Goal: Transaction & Acquisition: Obtain resource

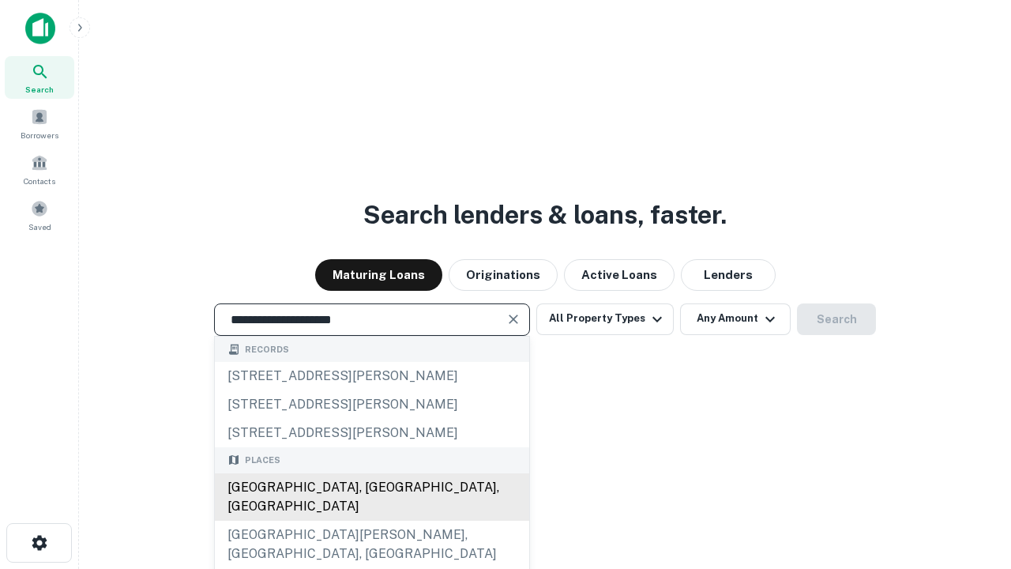
click at [371, 521] on div "[GEOGRAPHIC_DATA], [GEOGRAPHIC_DATA], [GEOGRAPHIC_DATA]" at bounding box center [372, 496] width 314 height 47
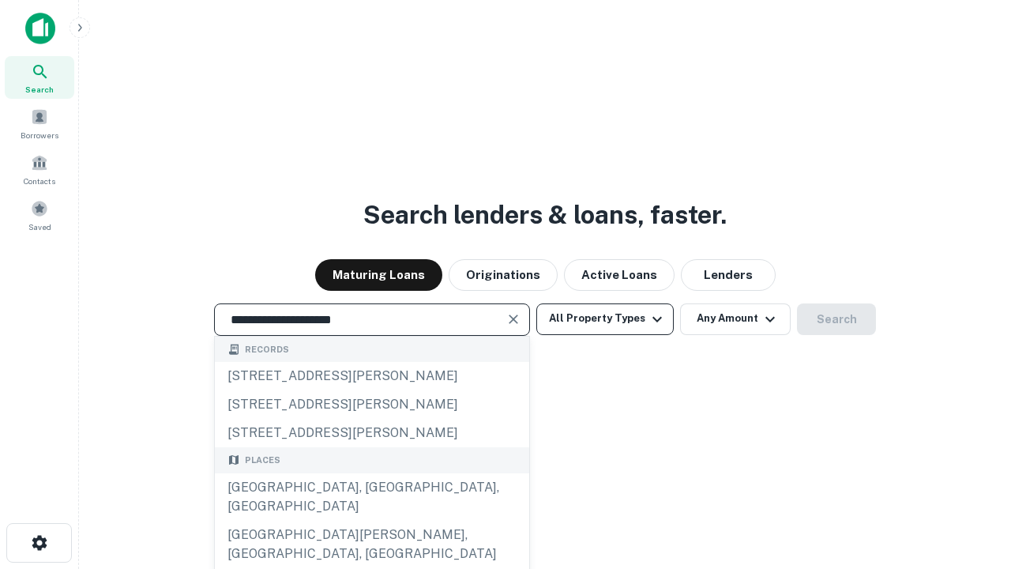
type input "**********"
click at [605, 318] on button "All Property Types" at bounding box center [604, 319] width 137 height 32
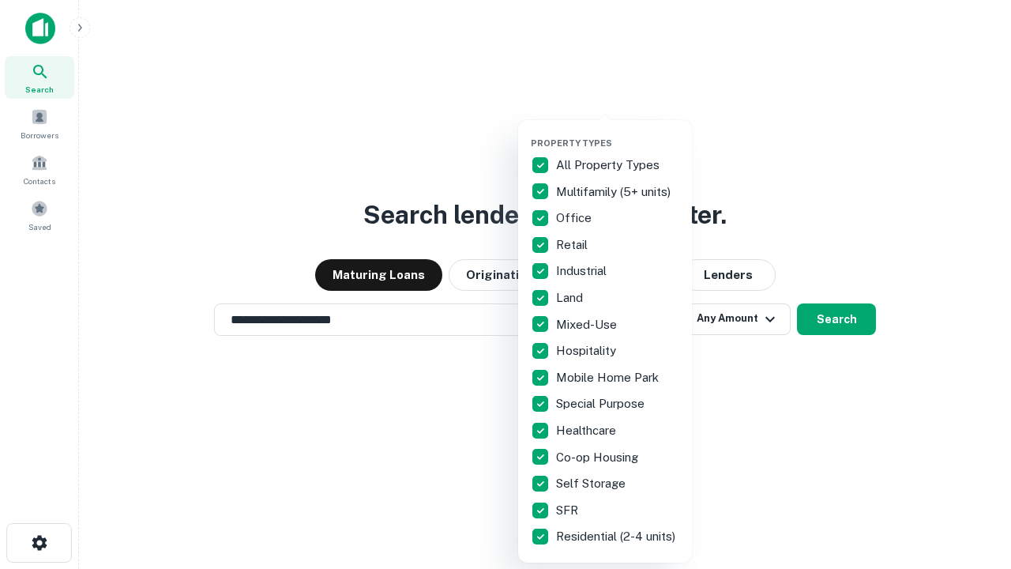
click at [618, 133] on button "button" at bounding box center [618, 133] width 174 height 1
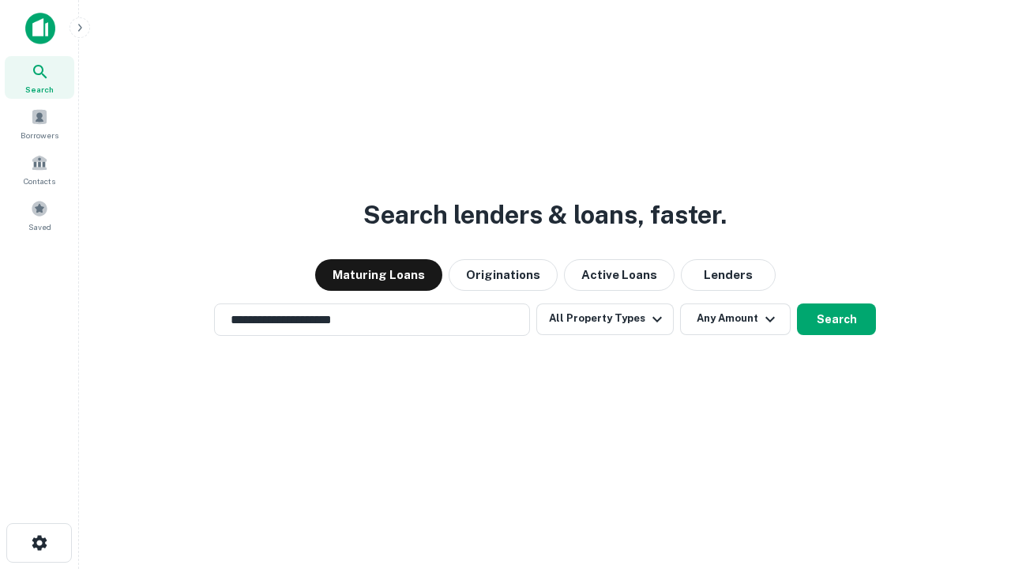
scroll to position [9, 190]
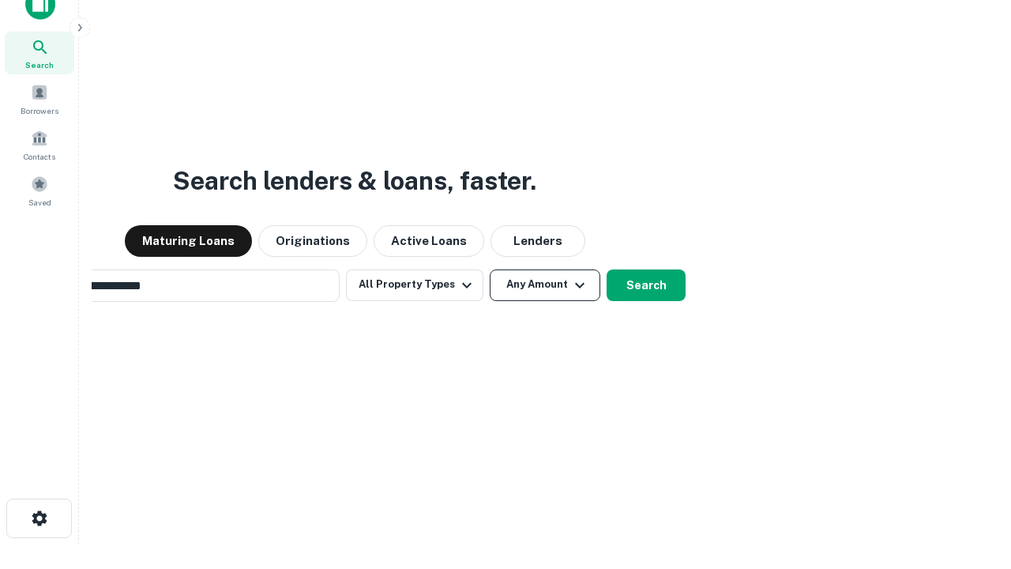
click at [490, 269] on button "Any Amount" at bounding box center [545, 285] width 111 height 32
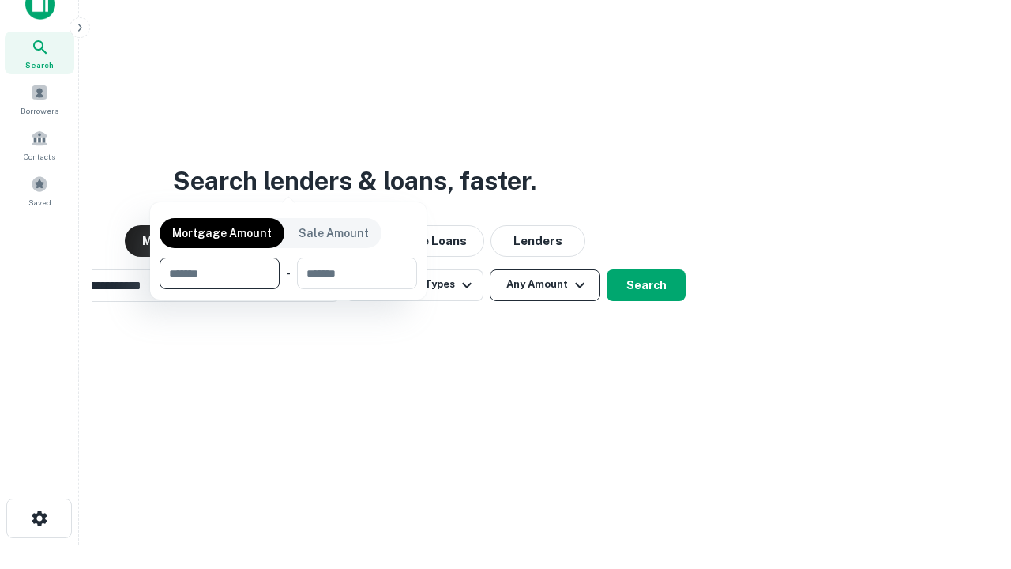
scroll to position [114, 447]
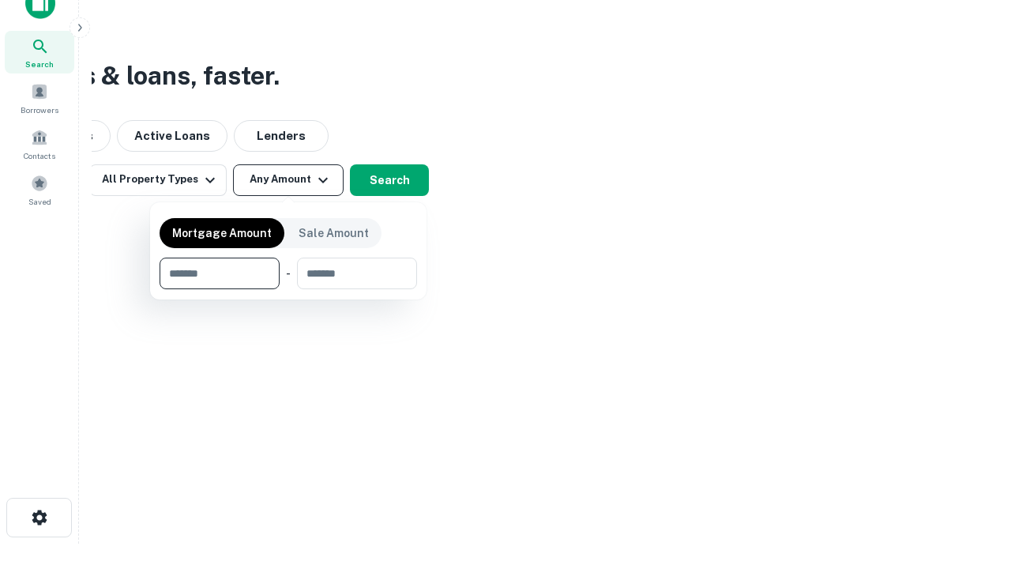
type input "*******"
click at [288, 289] on button "button" at bounding box center [289, 289] width 258 height 1
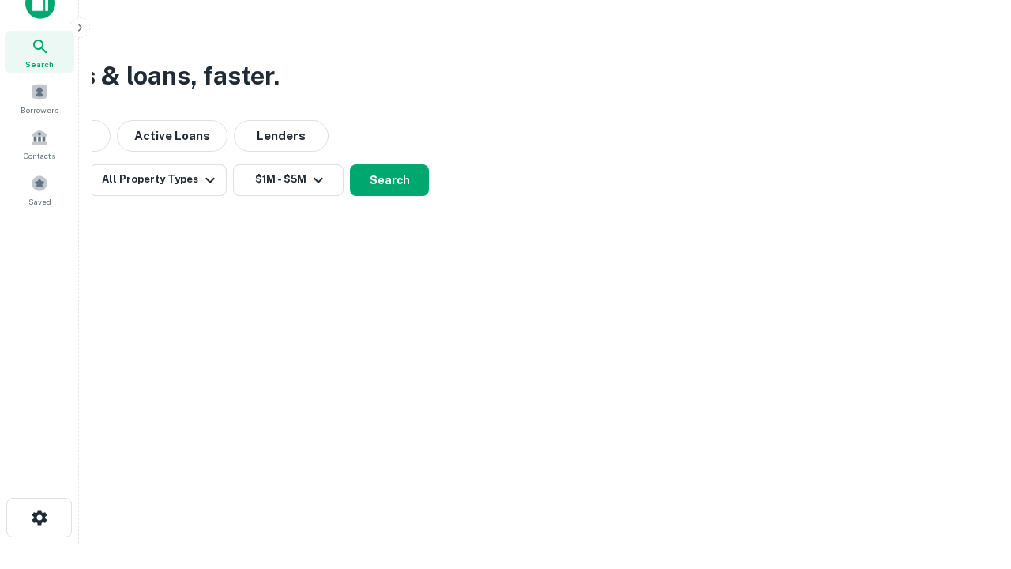
scroll to position [0, 0]
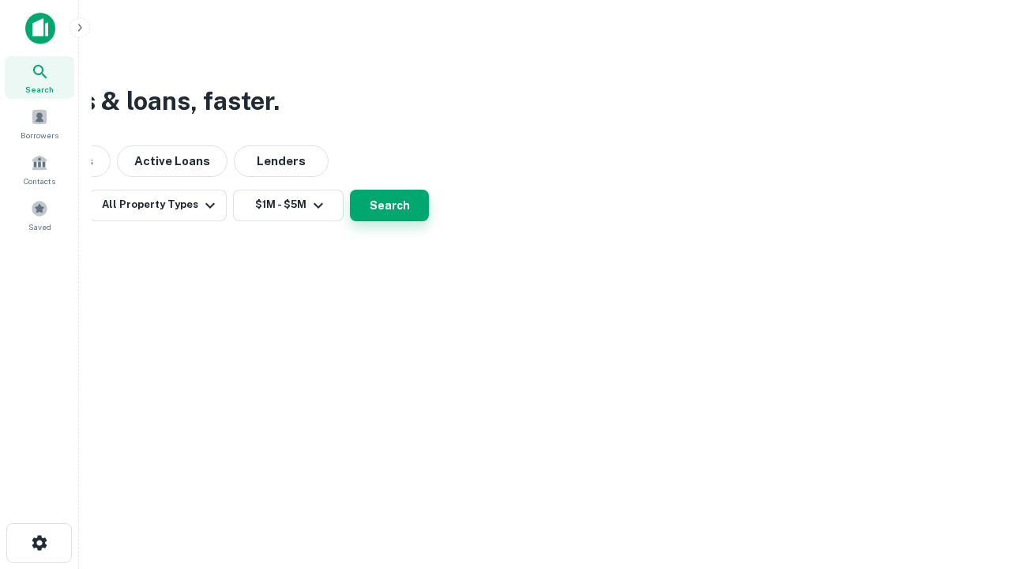
click at [429, 221] on button "Search" at bounding box center [389, 206] width 79 height 32
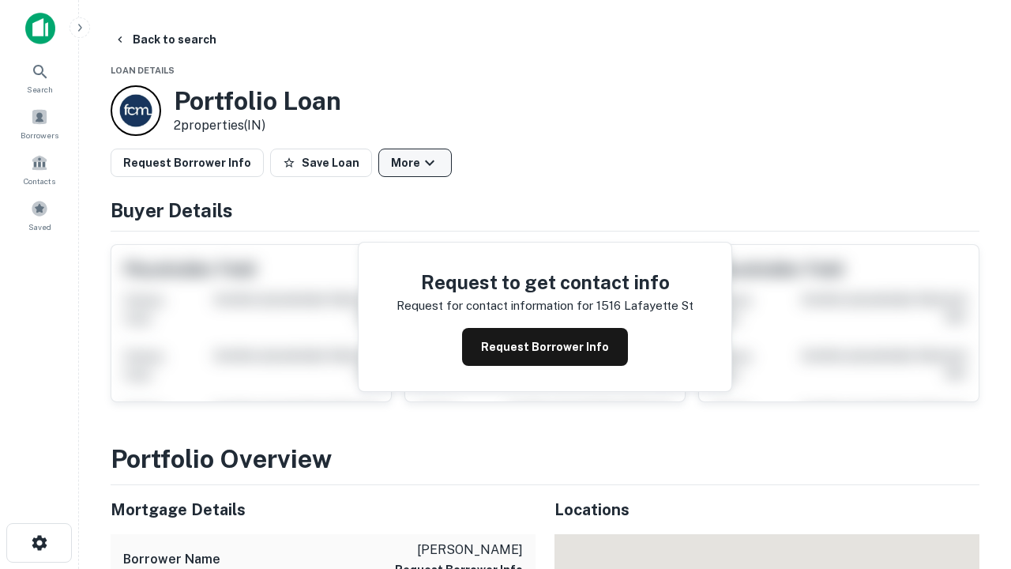
click at [415, 163] on button "More" at bounding box center [414, 163] width 73 height 28
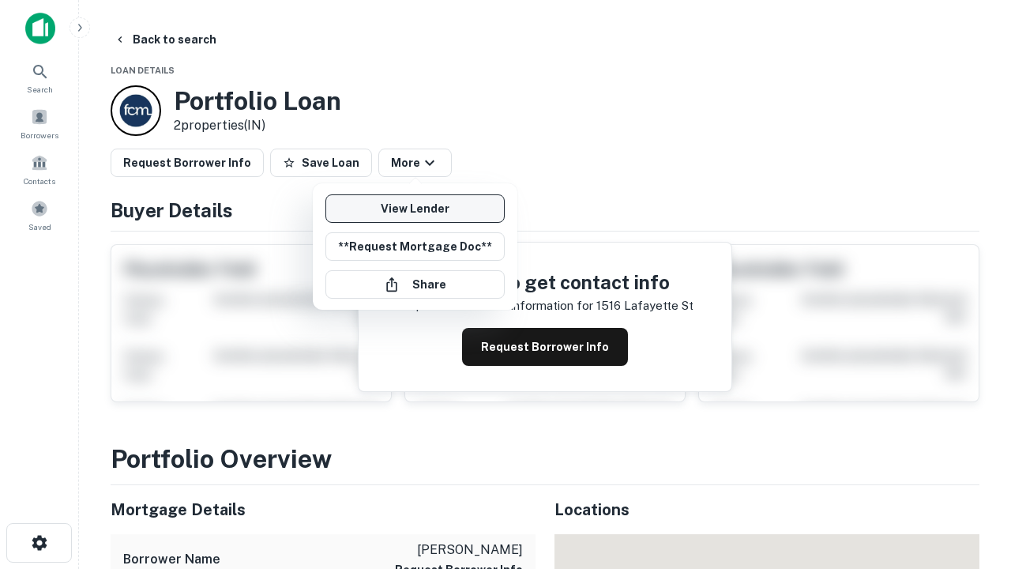
click at [415, 209] on link "View Lender" at bounding box center [414, 208] width 179 height 28
